Goal: Communication & Community: Connect with others

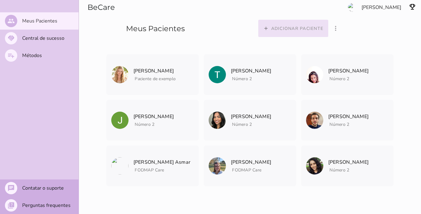
click at [0, 0] on slot "Adicionar paciente" at bounding box center [0, 0] width 0 height 0
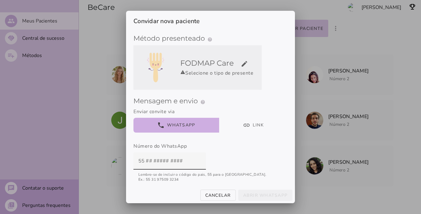
click at [250, 61] on h5 "FODMAP Care edit" at bounding box center [219, 63] width 79 height 10
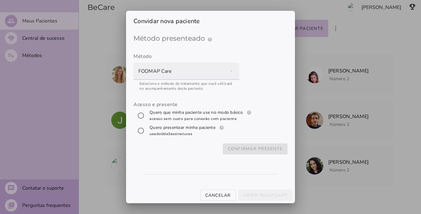
click at [230, 72] on div "FODMAP Care" at bounding box center [187, 71] width 106 height 17
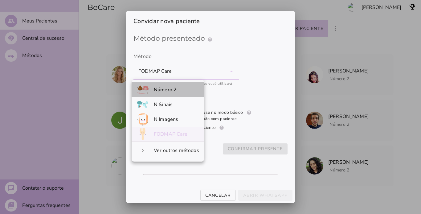
click at [178, 88] on mwc-list-item "Número 2" at bounding box center [168, 89] width 72 height 15
type mwc-select "ltJGBt1IMeQbI65COdO8"
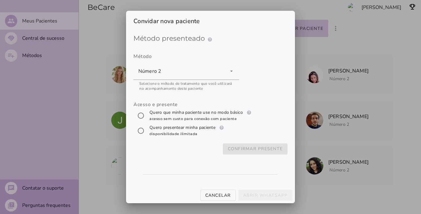
click at [159, 116] on label "Quero que minha paciente use no modo básico help Modo básico Registros e diário…" at bounding box center [201, 115] width 106 height 12
radio input "****"
type mwc-radio "trial-extension"
click at [151, 129] on label "Quero presentear minha paciente help Presenteie uma Assinatura Como funciona o …" at bounding box center [187, 131] width 78 height 12
radio input "****"
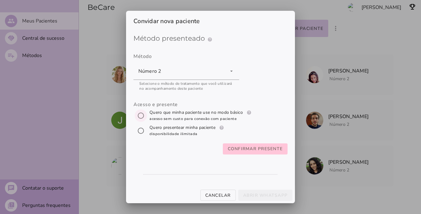
type mwc-radio "subscription"
click at [0, 0] on slot "Confirmar presente" at bounding box center [0, 0] width 0 height 0
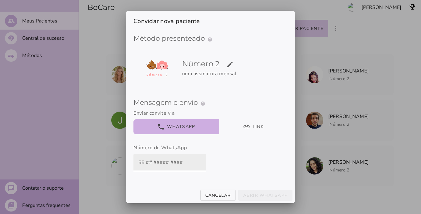
click at [174, 170] on input "text" at bounding box center [169, 162] width 63 height 17
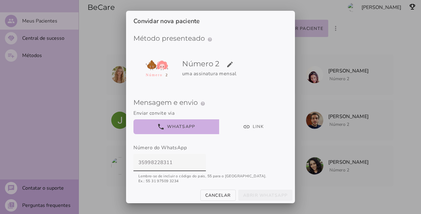
drag, startPoint x: 152, startPoint y: 163, endPoint x: 119, endPoint y: 163, distance: 33.3
click at [119, 163] on div "Convidar nova paciente Método presenteado help Presenteie com um Método de Trat…" at bounding box center [210, 107] width 421 height 214
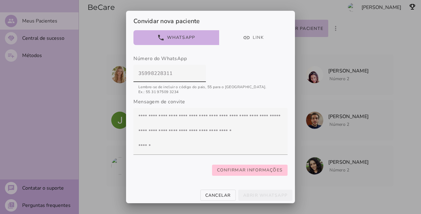
scroll to position [94, 0]
type input "35998228311"
type mwc-textfield "35998228311"
click at [0, 0] on slot "Confirmar informações" at bounding box center [0, 0] width 0 height 0
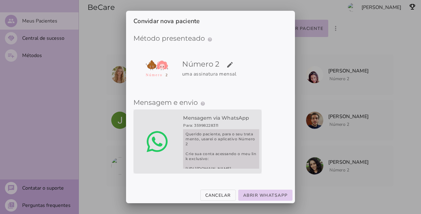
scroll to position [0, 0]
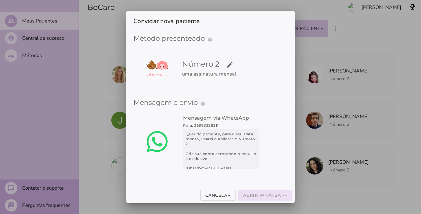
click at [0, 0] on slot "Abrir WhatsApp" at bounding box center [0, 0] width 0 height 0
